Goal: Navigation & Orientation: Find specific page/section

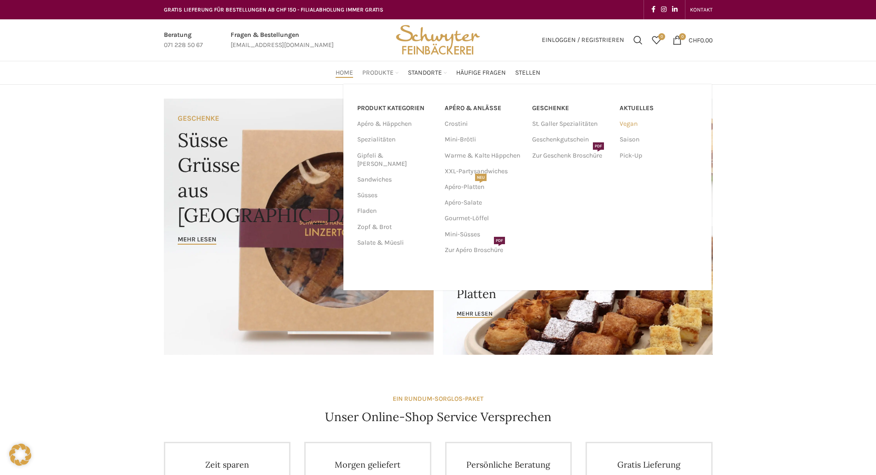
click at [631, 122] on link "Vegan" at bounding box center [659, 124] width 78 height 16
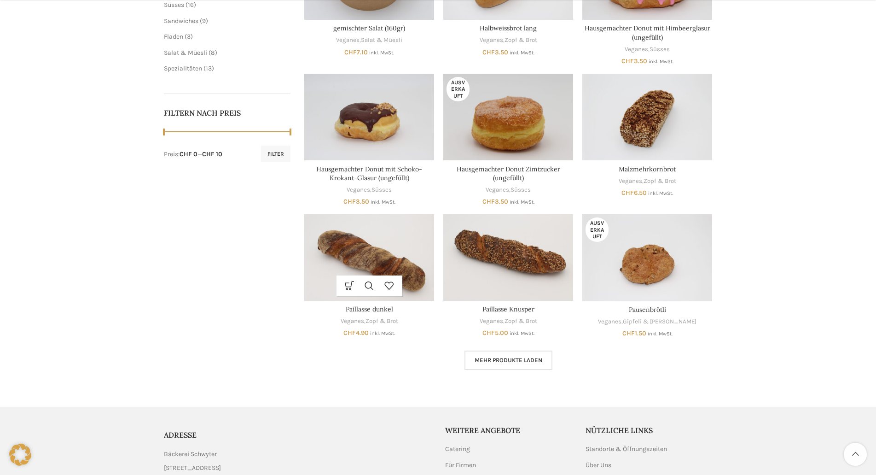
scroll to position [474, 0]
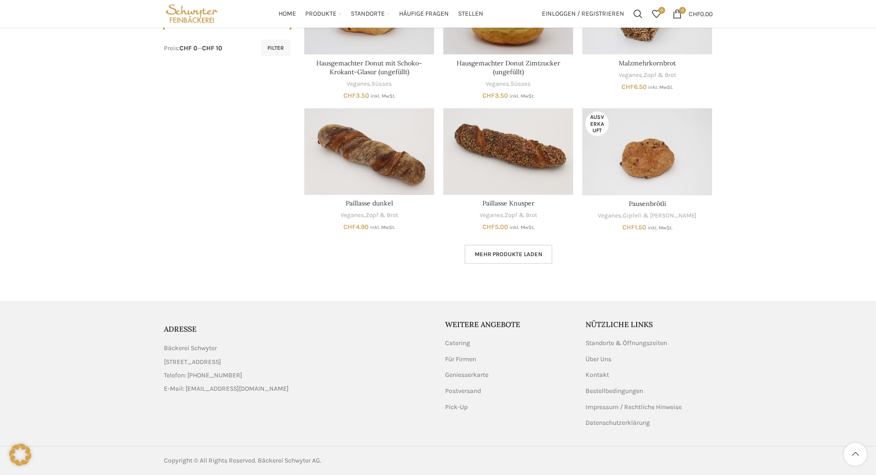
click at [526, 251] on span "Mehr Produkte laden" at bounding box center [509, 254] width 68 height 7
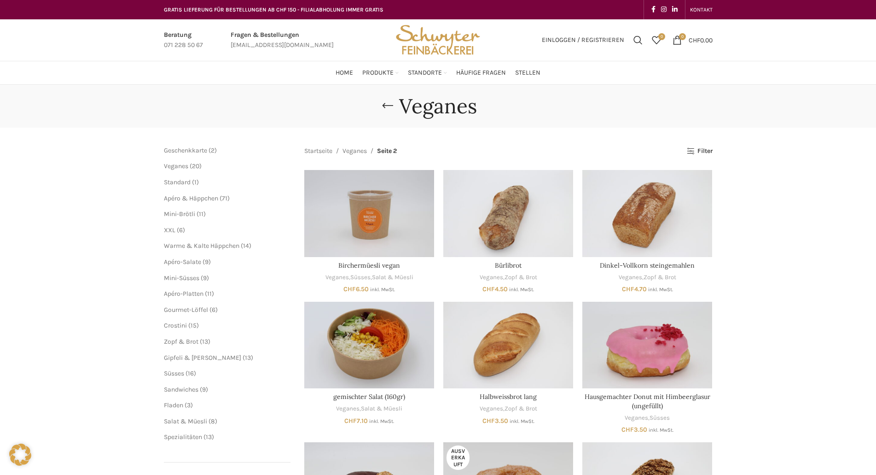
click at [441, 41] on img "Site logo" at bounding box center [438, 39] width 90 height 41
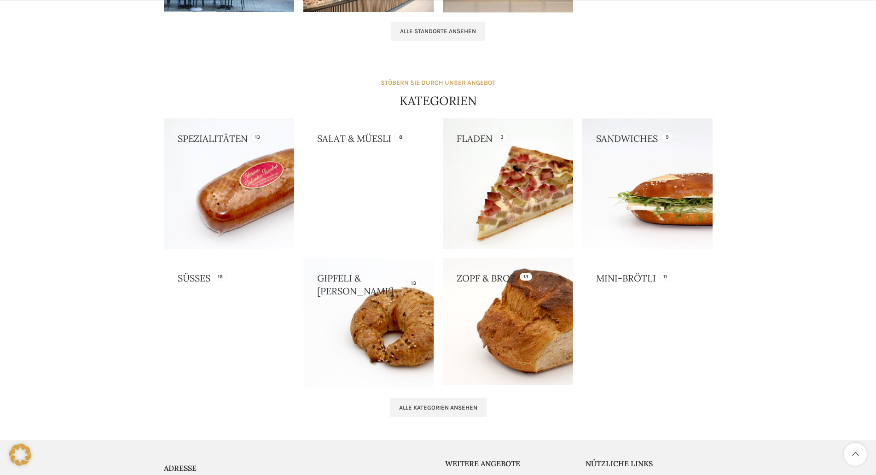
scroll to position [875, 0]
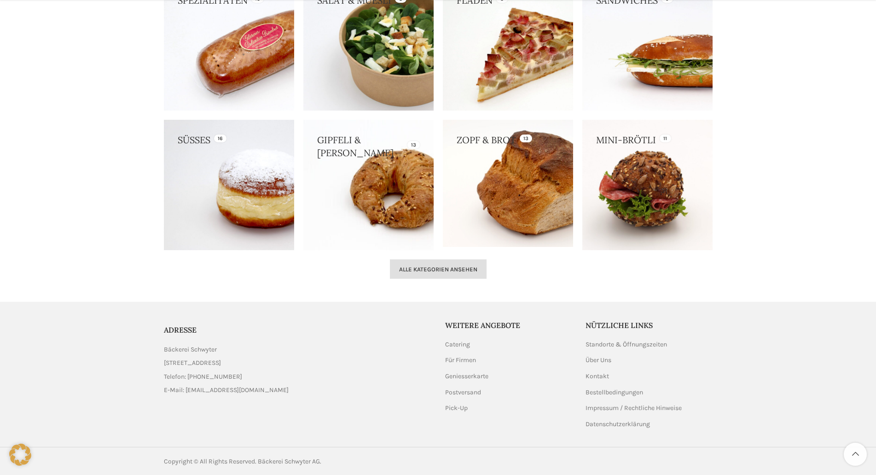
click at [457, 274] on link "Alle Kategorien ansehen" at bounding box center [438, 268] width 97 height 19
